Goal: Information Seeking & Learning: Learn about a topic

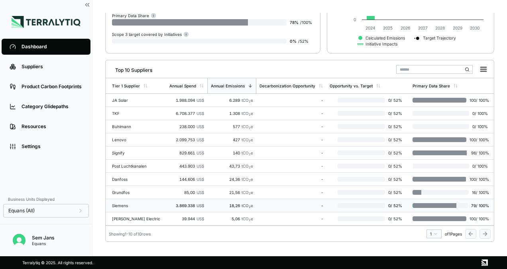
scroll to position [130, 0]
click at [127, 100] on td "JA Solar" at bounding box center [136, 100] width 61 height 13
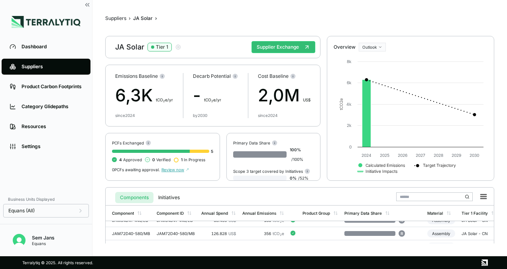
scroll to position [21, 0]
click at [134, 232] on div "JAM72D40-580/MB" at bounding box center [131, 232] width 38 height 5
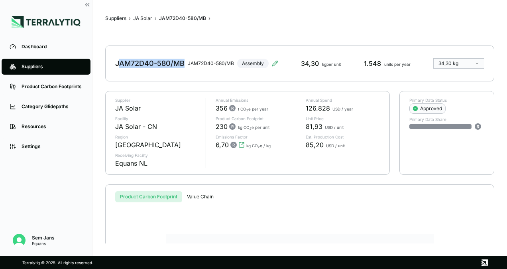
drag, startPoint x: 117, startPoint y: 61, endPoint x: 184, endPoint y: 59, distance: 67.0
click at [184, 59] on div "JAM72D40-580/MB" at bounding box center [149, 64] width 69 height 10
drag, startPoint x: 184, startPoint y: 59, endPoint x: 180, endPoint y: 81, distance: 21.9
click at [180, 81] on div "JAM72D40-580/MB JAM72D40-580/MB Assembly 34,30 kg per unit 1.548 units per year…" at bounding box center [299, 63] width 389 height 36
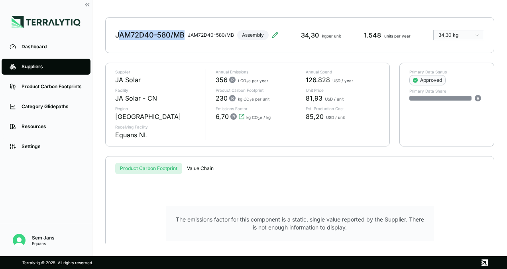
scroll to position [41, 0]
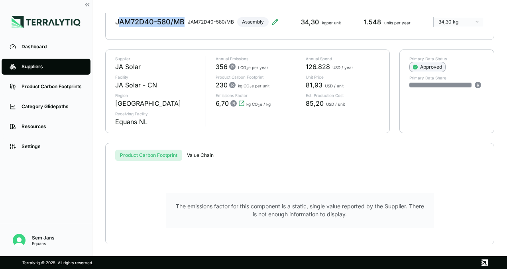
click at [432, 64] on div "Approved" at bounding box center [427, 67] width 29 height 6
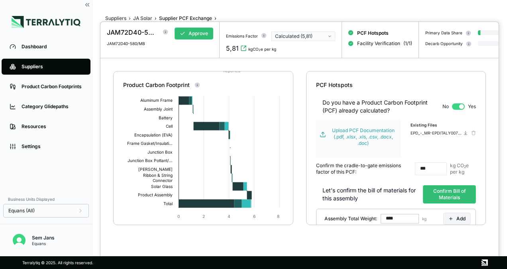
scroll to position [70, 0]
click at [316, 33] on div "Calculated (5,81)" at bounding box center [300, 36] width 51 height 6
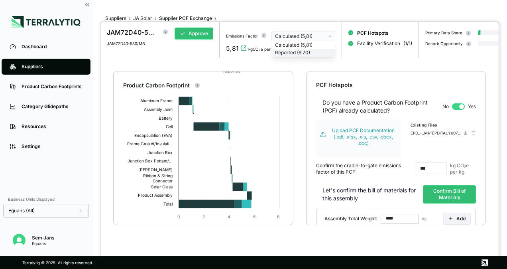
click at [306, 53] on div "Reported (6,70)" at bounding box center [303, 52] width 57 height 6
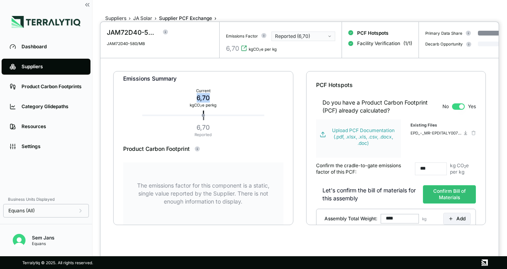
drag, startPoint x: 194, startPoint y: 98, endPoint x: 210, endPoint y: 100, distance: 16.5
click at [210, 100] on div "6,70" at bounding box center [203, 98] width 27 height 10
drag, startPoint x: 210, startPoint y: 100, endPoint x: 236, endPoint y: 104, distance: 26.0
click at [236, 104] on div "Emissions Summary Current 6,70 kg CO 2 e per kg 6,70 Reported" at bounding box center [203, 105] width 160 height 80
drag, startPoint x: 197, startPoint y: 98, endPoint x: 217, endPoint y: 100, distance: 20.1
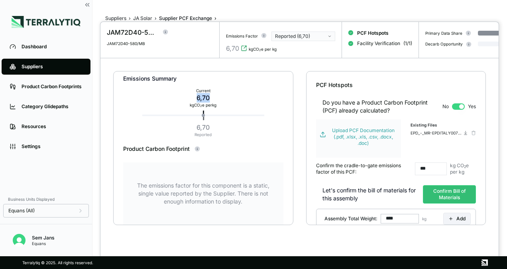
click at [217, 100] on div "Current 6,70 kg CO 2 e per kg" at bounding box center [203, 98] width 33 height 22
drag, startPoint x: 217, startPoint y: 100, endPoint x: 323, endPoint y: 36, distance: 123.3
click at [323, 36] on div "Reported (6,70)" at bounding box center [300, 36] width 51 height 6
click at [313, 45] on div "Calculated (5,81)" at bounding box center [303, 45] width 57 height 6
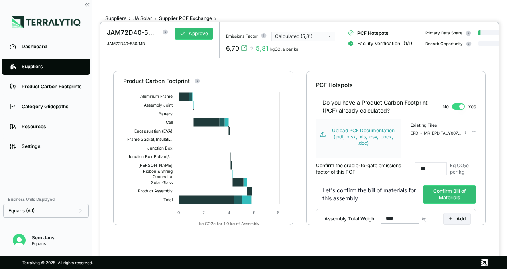
scroll to position [97, 0]
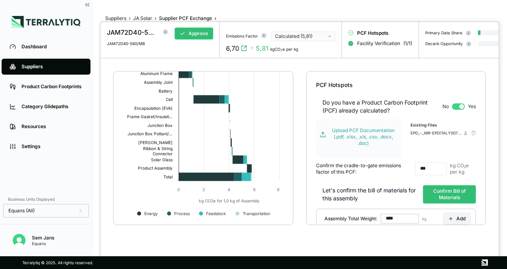
click at [46, 43] on div at bounding box center [253, 134] width 507 height 269
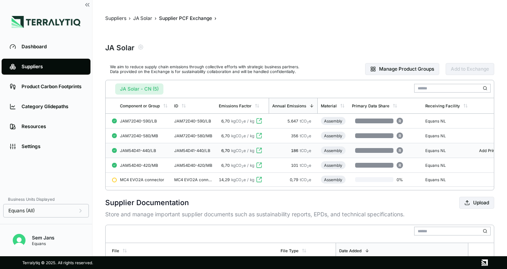
scroll to position [70, 0]
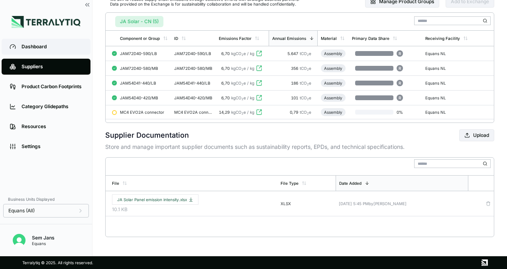
click at [45, 53] on link "Dashboard" at bounding box center [46, 47] width 89 height 16
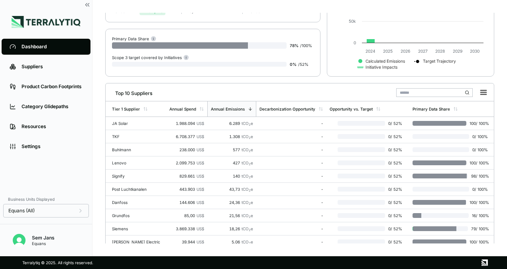
scroll to position [104, 0]
click at [129, 134] on div "TKF" at bounding box center [137, 136] width 51 height 5
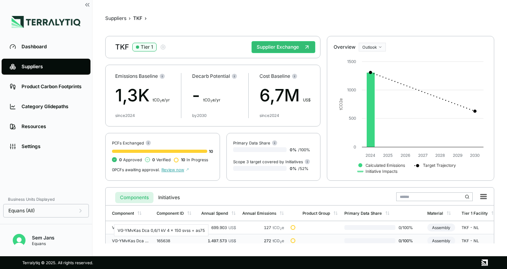
scroll to position [1, 0]
click at [129, 238] on div "VG-YMvKas Dca 0,6/1 kV 4 x 150 svss + as75" at bounding box center [131, 239] width 38 height 5
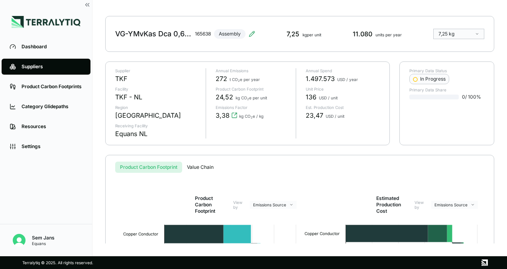
scroll to position [1, 0]
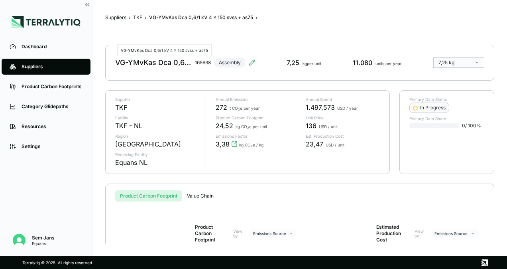
click at [152, 61] on div "VG-YMvKas Dca 0,6/1 kV 4 x 150 svss + as75" at bounding box center [153, 63] width 77 height 10
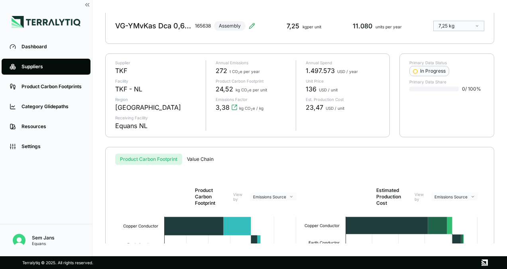
scroll to position [37, 0]
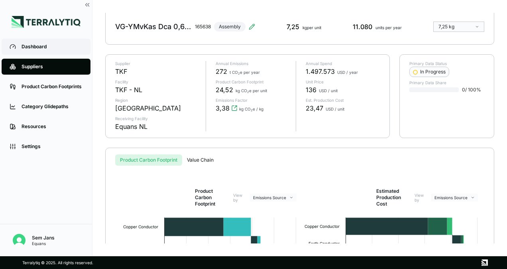
click at [37, 43] on link "Dashboard" at bounding box center [46, 47] width 89 height 16
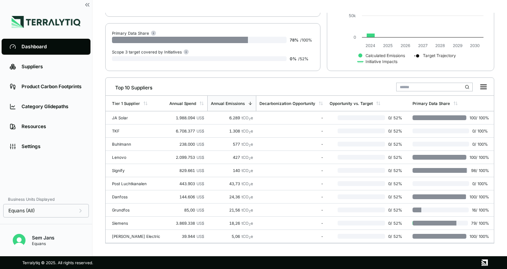
scroll to position [118, 0]
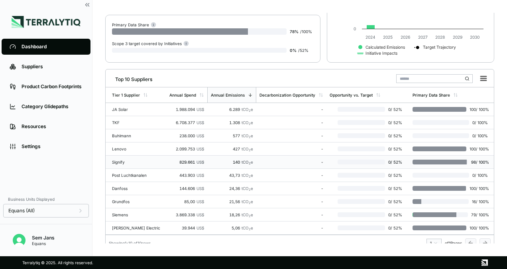
click at [125, 164] on td "Signify" at bounding box center [136, 161] width 61 height 13
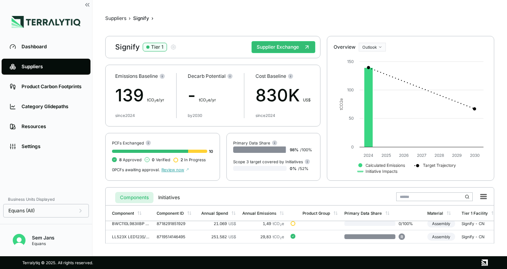
scroll to position [18, 0]
drag, startPoint x: 131, startPoint y: 230, endPoint x: 125, endPoint y: 235, distance: 8.0
click at [125, 235] on div "LL523X LED123S/840 PSD PCO 7 VLC WH XA" at bounding box center [131, 236] width 38 height 5
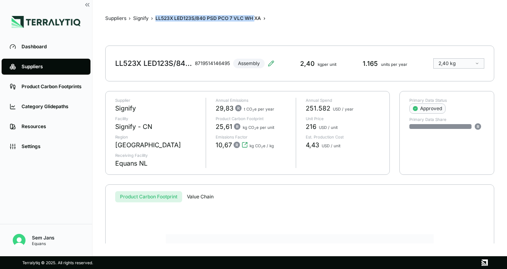
drag, startPoint x: 155, startPoint y: 16, endPoint x: 253, endPoint y: 16, distance: 98.1
click at [253, 16] on div "Suppliers › Signify › LL523X LED123S/840 PSD PCO 7 VLC WH XA ›" at bounding box center [299, 18] width 389 height 6
click at [121, 18] on button "Suppliers" at bounding box center [115, 18] width 21 height 6
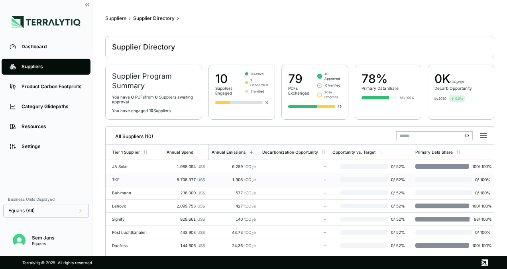
click at [113, 178] on div "TKF" at bounding box center [136, 179] width 48 height 5
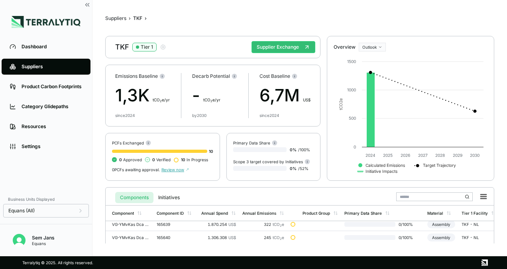
scroll to position [32, 0]
click at [485, 197] on rect at bounding box center [483, 196] width 11 height 11
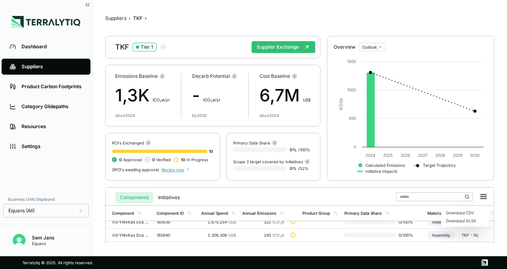
drag, startPoint x: 485, startPoint y: 197, endPoint x: 484, endPoint y: 167, distance: 29.9
drag, startPoint x: 484, startPoint y: 167, endPoint x: 238, endPoint y: 189, distance: 247.4
click at [238, 189] on div "Components Initiatives" at bounding box center [300, 195] width 382 height 16
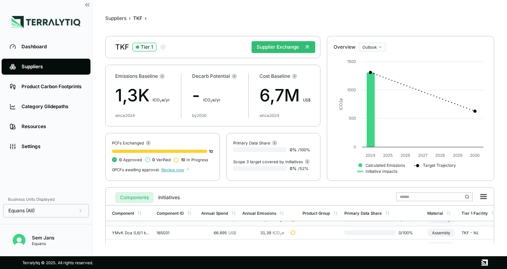
scroll to position [74, 0]
click at [131, 228] on td "YMvK Dca 0,6/1 kV 3 G 2,5 rm" at bounding box center [130, 232] width 48 height 13
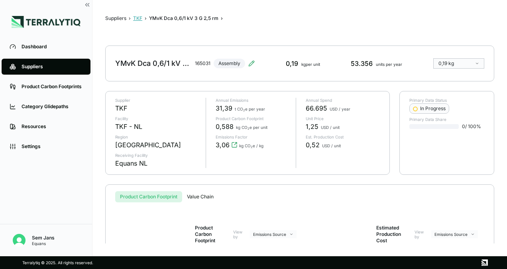
click at [137, 18] on button "TKF" at bounding box center [137, 18] width 9 height 6
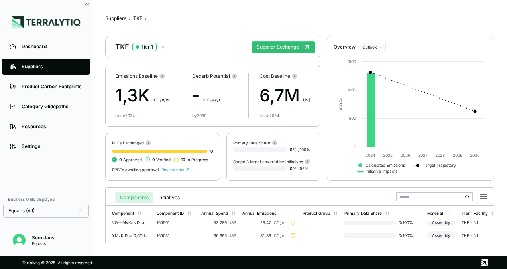
scroll to position [83, 0]
click at [131, 234] on div "YMvK Dca 0,6/1 kV 5 G 2,5 rm" at bounding box center [131, 236] width 38 height 5
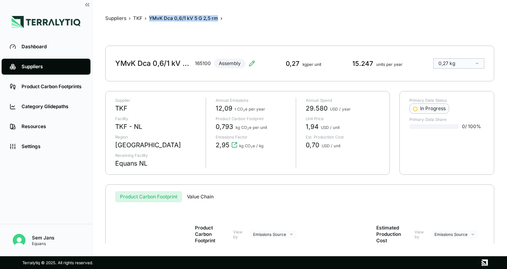
drag, startPoint x: 150, startPoint y: 18, endPoint x: 217, endPoint y: 22, distance: 67.5
click at [217, 22] on div "Suppliers › TKF › YMvK Dca 0,6/1 kV 5 G 2,5 rm › YMvK Dca 0,6/1 kV 5 G 2,5 rm 1…" at bounding box center [299, 128] width 389 height 230
copy div "YMvK Dca 0,6/1 kV 5 G 2,5 rm"
click at [140, 14] on div "Suppliers › TKF › YMvK Dca 0,6/1 kV 5 G 2,5 rm › YMvK Dca 0,6/1 kV 5 G 2,5 rm 1…" at bounding box center [299, 128] width 389 height 230
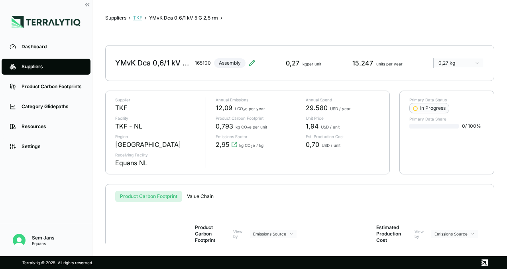
click at [139, 17] on button "TKF" at bounding box center [137, 18] width 9 height 6
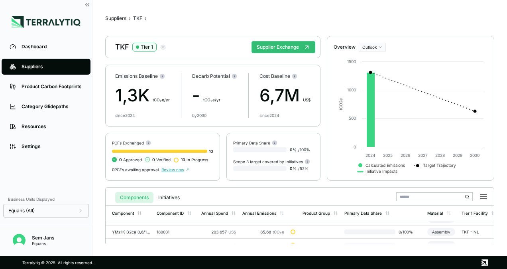
scroll to position [104, 0]
